Goal: Book appointment/travel/reservation

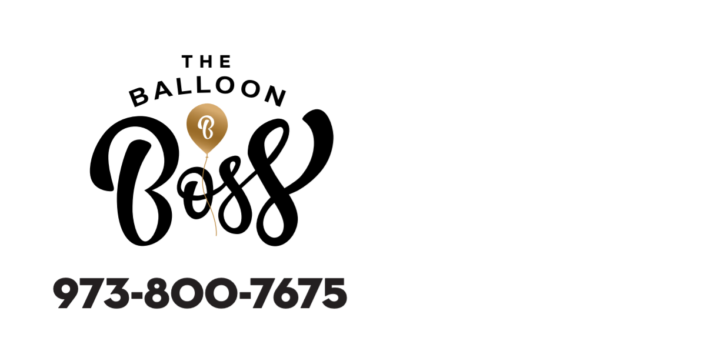
scroll to position [177, 0]
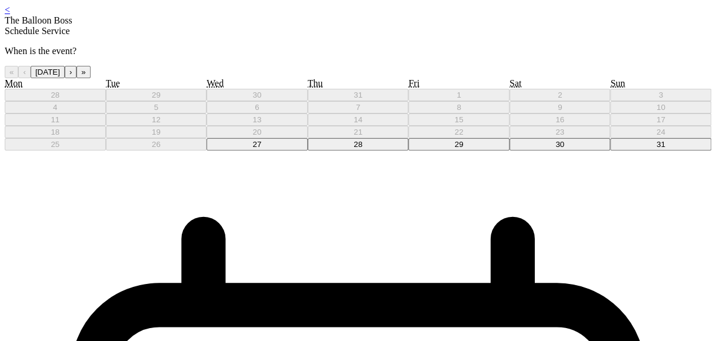
click at [10, 15] on link "<" at bounding box center [7, 10] width 5 height 10
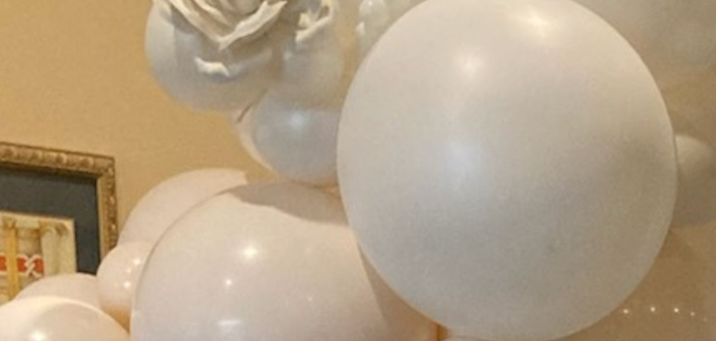
scroll to position [771, 0]
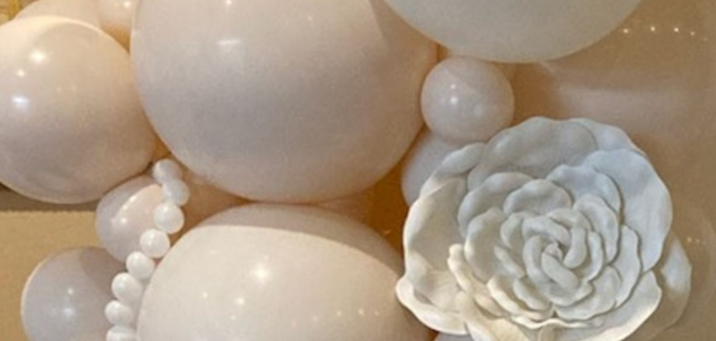
scroll to position [1130, 0]
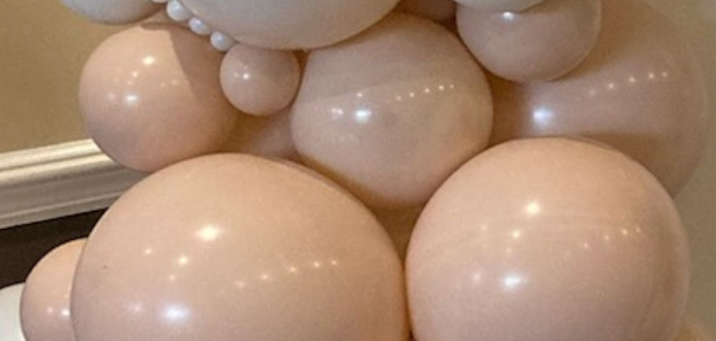
scroll to position [1491, 0]
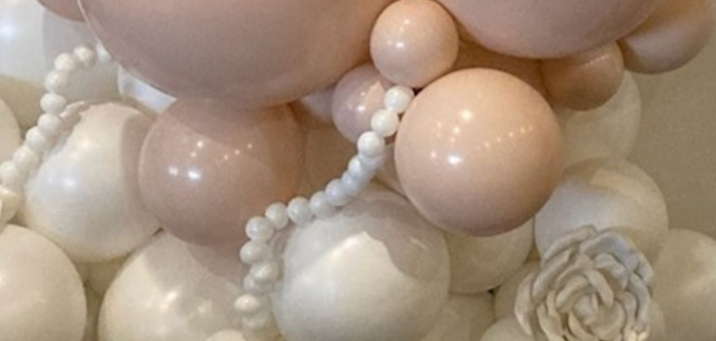
scroll to position [1848, 0]
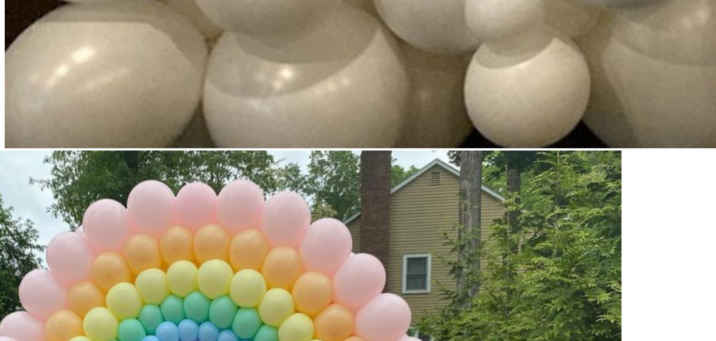
scroll to position [2207, 0]
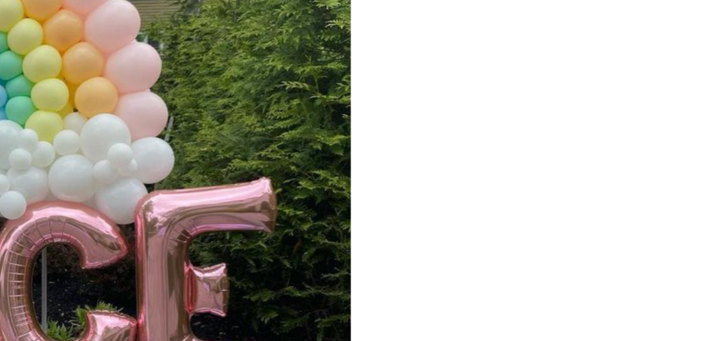
scroll to position [2596, 0]
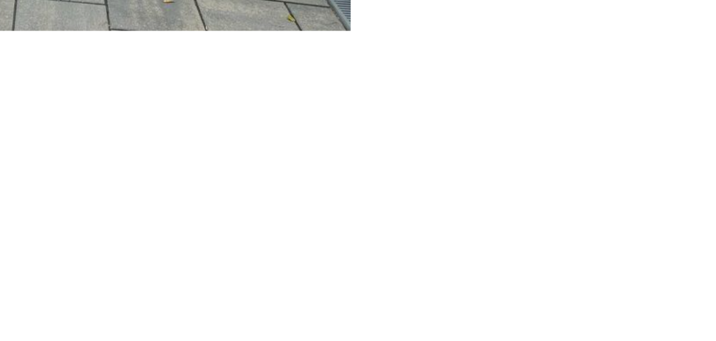
scroll to position [3026, 0]
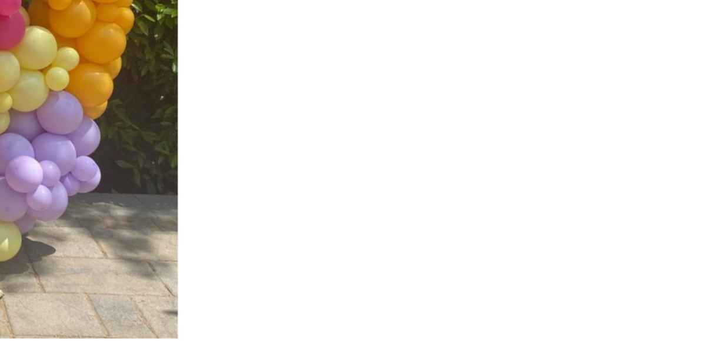
scroll to position [3467, 0]
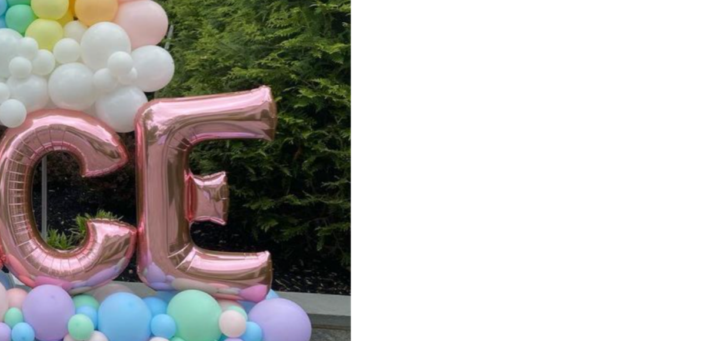
scroll to position [2583, 0]
